Goal: Navigation & Orientation: Find specific page/section

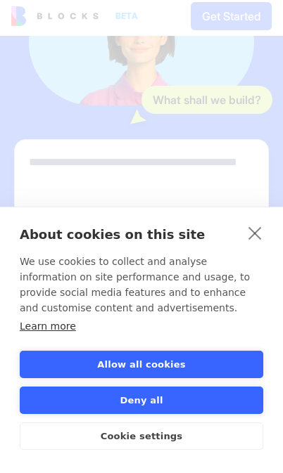
scroll to position [209, 0]
click at [245, 233] on link "close" at bounding box center [255, 236] width 22 height 22
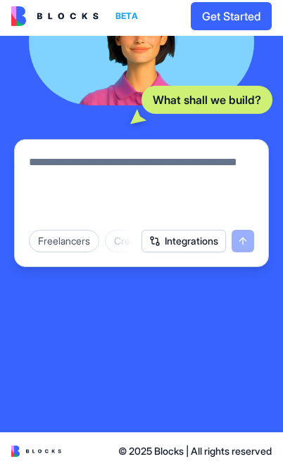
scroll to position [0, 0]
click at [81, 245] on div "Freelancers" at bounding box center [64, 244] width 70 height 22
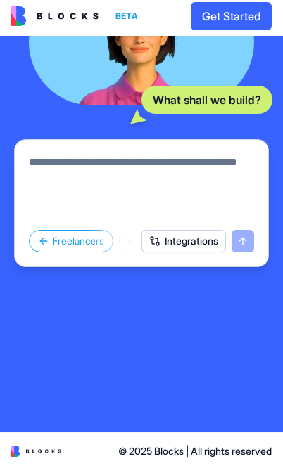
click at [82, 248] on div "Freelancers" at bounding box center [71, 244] width 84 height 22
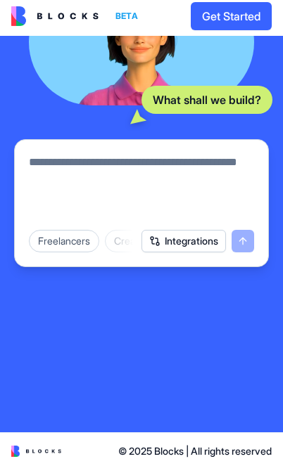
click at [180, 262] on form "Freelancers Creators Productivity Marketing Sales HR & Recruiting Design & Crea…" at bounding box center [141, 207] width 254 height 128
click at [120, 245] on div "Creators" at bounding box center [133, 244] width 56 height 22
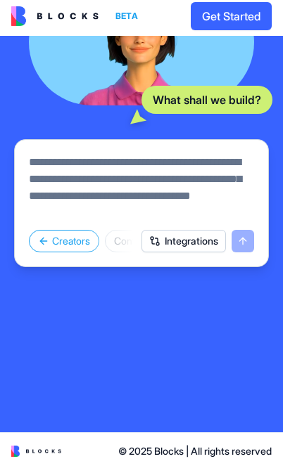
click at [119, 241] on div "Content Calendar" at bounding box center [153, 244] width 96 height 22
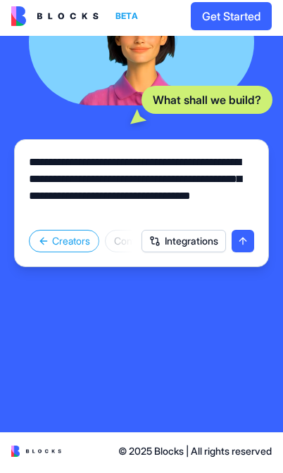
click at [119, 245] on div "Content Calendar" at bounding box center [153, 244] width 96 height 22
click at [115, 236] on div "Content Calendar" at bounding box center [153, 244] width 96 height 22
click at [118, 242] on div "Content Calendar" at bounding box center [153, 244] width 96 height 22
click at [46, 240] on icon at bounding box center [43, 244] width 11 height 11
click at [119, 237] on div "Creators" at bounding box center [133, 244] width 56 height 22
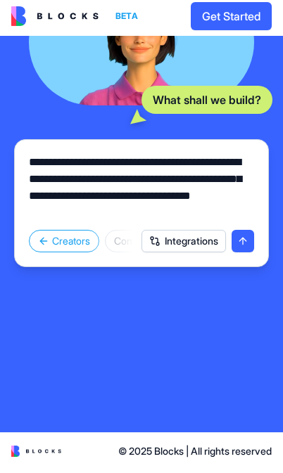
click at [125, 239] on div "Content Calendar" at bounding box center [153, 244] width 96 height 22
click at [60, 244] on div "Creators" at bounding box center [64, 244] width 70 height 22
click at [112, 235] on div "Creators" at bounding box center [133, 244] width 56 height 22
click at [70, 239] on div "Creators" at bounding box center [64, 244] width 70 height 22
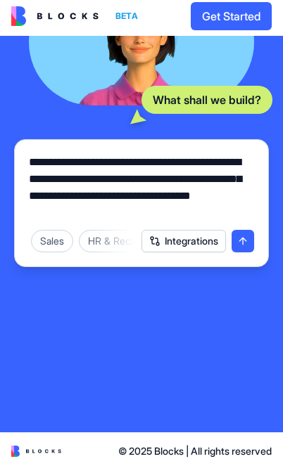
click at [72, 238] on div "Sales" at bounding box center [52, 244] width 42 height 22
click at [83, 238] on div "Deal Pipeline" at bounding box center [71, 244] width 76 height 22
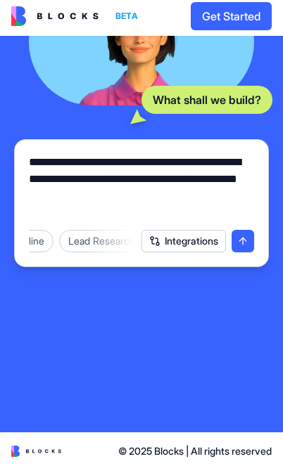
scroll to position [0, 117]
click at [93, 233] on div "Lead Research AI" at bounding box center [104, 244] width 96 height 22
click at [79, 233] on div "Sales Pitch AI" at bounding box center [62, 244] width 78 height 22
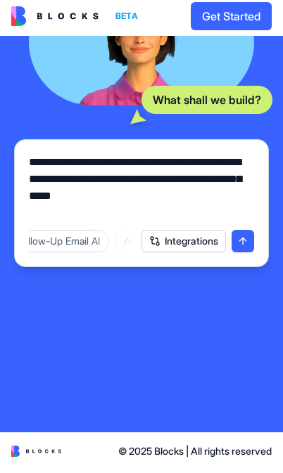
click at [86, 236] on div "Follow-Up Email AI" at bounding box center [58, 244] width 101 height 22
click at [94, 238] on div "Account Notes Hub" at bounding box center [59, 244] width 104 height 22
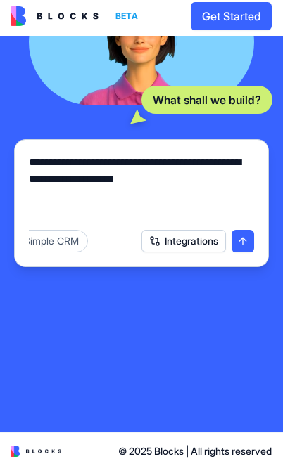
scroll to position [0, 561]
click at [88, 238] on div "Simple CRM" at bounding box center [51, 244] width 73 height 22
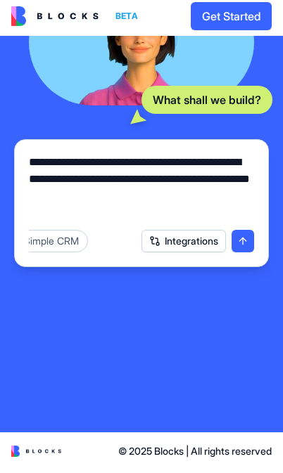
scroll to position [0, 585]
